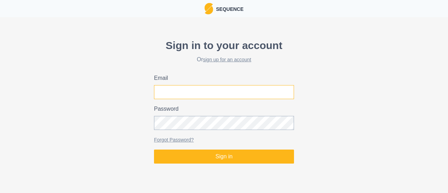
click at [196, 96] on input "Email" at bounding box center [224, 92] width 140 height 14
type input "[PERSON_NAME][EMAIL_ADDRESS][DOMAIN_NAME]"
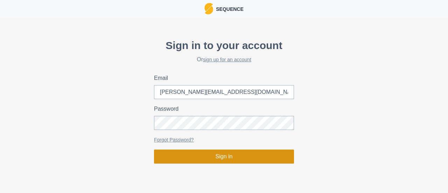
click at [225, 158] on button "Sign in" at bounding box center [224, 157] width 140 height 14
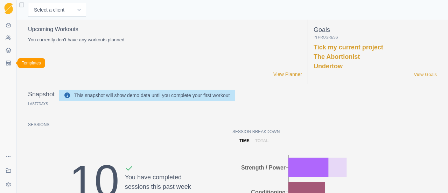
click at [6, 62] on rect at bounding box center [8, 62] width 4 height 2
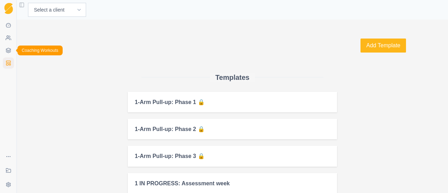
click at [11, 50] on link "Coaching Workouts" at bounding box center [8, 50] width 11 height 11
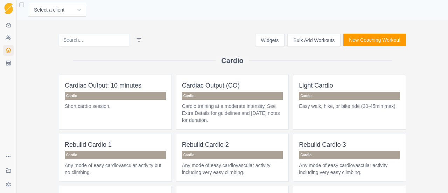
click at [375, 36] on button "New Coaching Workout" at bounding box center [375, 40] width 63 height 13
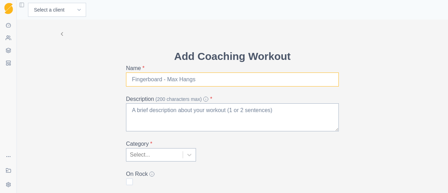
click at [214, 75] on input "Name *" at bounding box center [232, 79] width 213 height 14
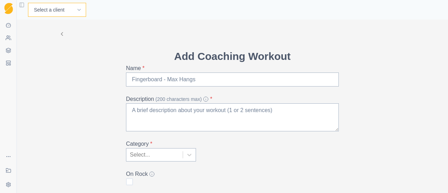
click at [46, 14] on select "Select a client [PERSON_NAME] [PERSON_NAME] [PERSON_NAME] [PERSON_NAME] [PERSON…" at bounding box center [57, 10] width 58 height 14
select select "c2336439-c815-4e2d-bd58-98153d70a647"
click at [28, 3] on select "Select a client [PERSON_NAME] [PERSON_NAME] [PERSON_NAME] [PERSON_NAME] [PERSON…" at bounding box center [57, 10] width 58 height 14
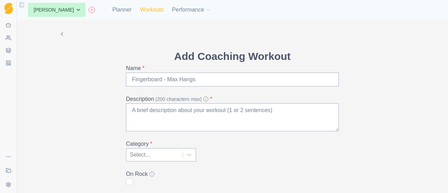
click at [149, 9] on link "Workouts" at bounding box center [151, 10] width 23 height 8
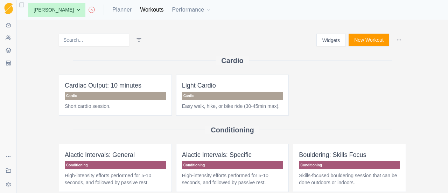
click at [371, 39] on button "New Workout" at bounding box center [369, 40] width 41 height 13
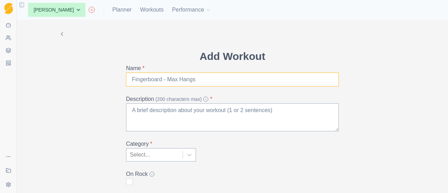
click at [309, 82] on input "Name *" at bounding box center [232, 79] width 213 height 14
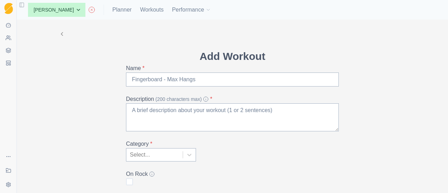
click at [59, 32] on icon at bounding box center [62, 34] width 6 height 6
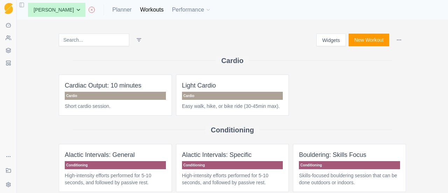
click at [77, 39] on input at bounding box center [94, 40] width 70 height 13
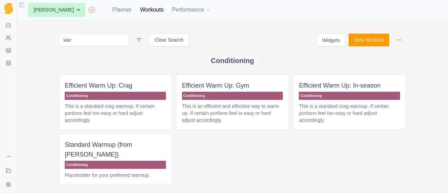
type input "war"
drag, startPoint x: 127, startPoint y: 150, endPoint x: 131, endPoint y: 147, distance: 4.8
click at [131, 147] on span "Standard Warmup (from Tyler) Conditioning Placeholder for your preferred warmup." at bounding box center [115, 159] width 113 height 51
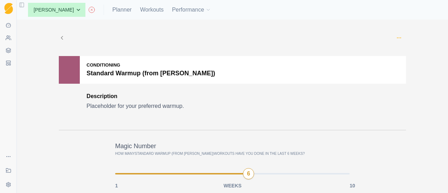
click at [396, 35] on icon "button" at bounding box center [399, 38] width 6 height 6
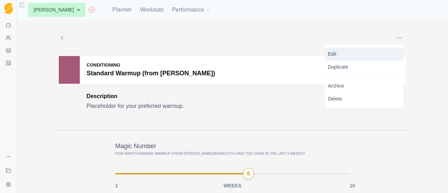
click at [366, 54] on p "Edit" at bounding box center [364, 53] width 73 height 7
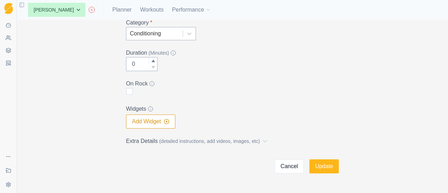
scroll to position [140, 0]
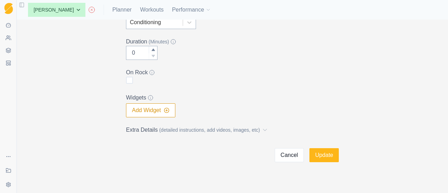
click at [139, 129] on label "Extra Details (detailed instructions, add videos, images, etc)" at bounding box center [230, 130] width 209 height 8
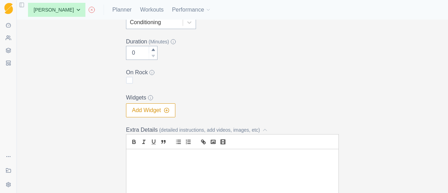
click at [213, 157] on p at bounding box center [233, 157] width 202 height 8
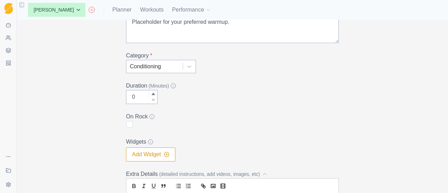
scroll to position [0, 0]
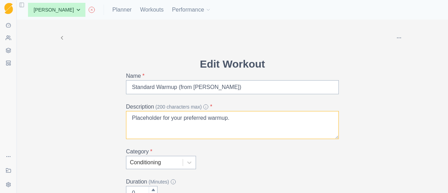
click at [247, 125] on textarea "Placeholder for your preferred warmup." at bounding box center [232, 125] width 213 height 28
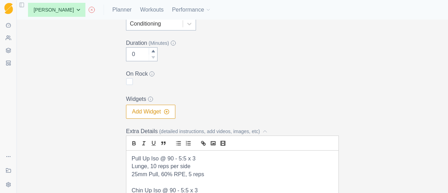
scroll to position [105, 0]
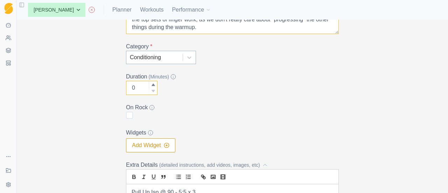
type textarea "Standardized Warmup from Tyler Nelson. We'll record numbers only for the top se…"
click at [143, 84] on input "0" at bounding box center [142, 88] width 32 height 14
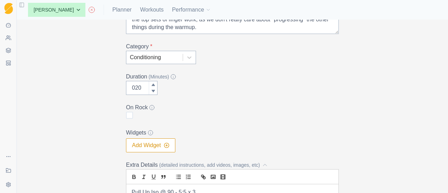
type input "20"
click at [206, 82] on div "Duration (Minutes) 20" at bounding box center [232, 83] width 213 height 22
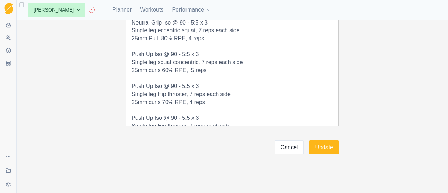
scroll to position [163, 0]
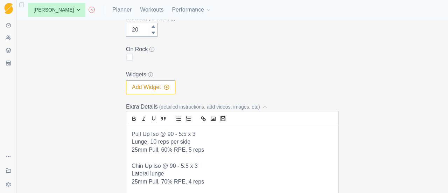
click at [144, 88] on button "Add Widget" at bounding box center [150, 87] width 49 height 14
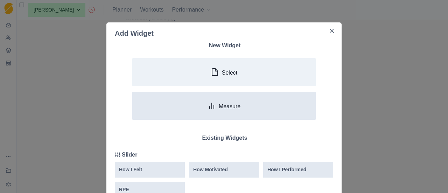
click at [232, 103] on p "Measure" at bounding box center [230, 106] width 22 height 7
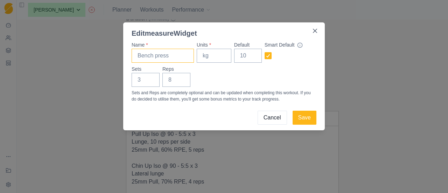
click at [153, 56] on input "Name *" at bounding box center [163, 56] width 62 height 14
type input "25mm Finger curls (80%)"
click at [217, 57] on input "Units *" at bounding box center [214, 56] width 35 height 14
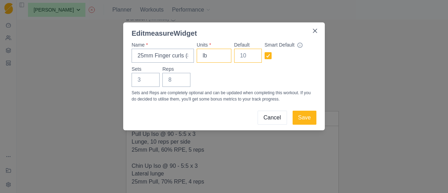
type input "lb"
click at [253, 52] on input "1" at bounding box center [248, 56] width 28 height 14
drag, startPoint x: 244, startPoint y: 58, endPoint x: 226, endPoint y: 57, distance: 17.5
click at [226, 57] on div "Name * 25mm Finger curls (80%) Units * lb Default 1 Smart Default" at bounding box center [224, 51] width 185 height 21
type input "50"
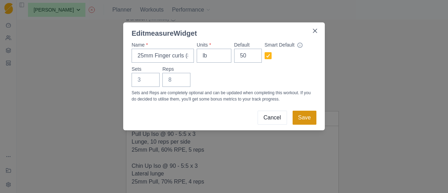
click at [306, 119] on button "Save" at bounding box center [305, 118] width 24 height 14
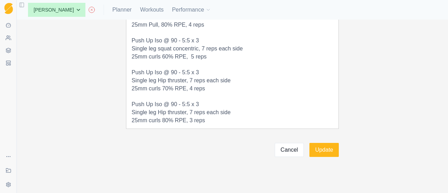
scroll to position [376, 0]
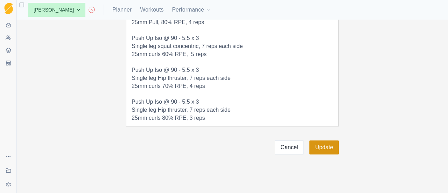
click at [326, 148] on button "Update" at bounding box center [324, 147] width 29 height 14
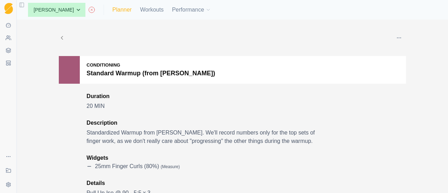
click at [126, 9] on link "Planner" at bounding box center [121, 10] width 19 height 8
select select "month"
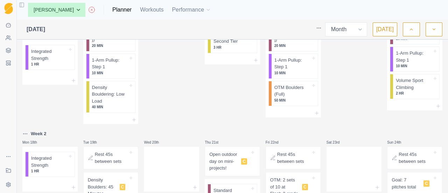
scroll to position [70, 0]
